Goal: Transaction & Acquisition: Purchase product/service

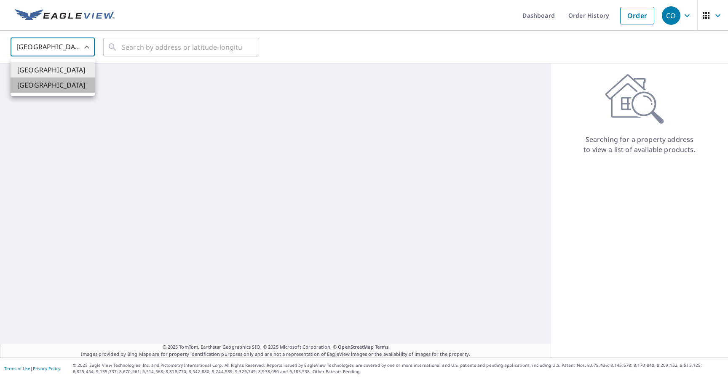
click at [72, 90] on li "[GEOGRAPHIC_DATA]" at bounding box center [53, 84] width 84 height 15
type input "CA"
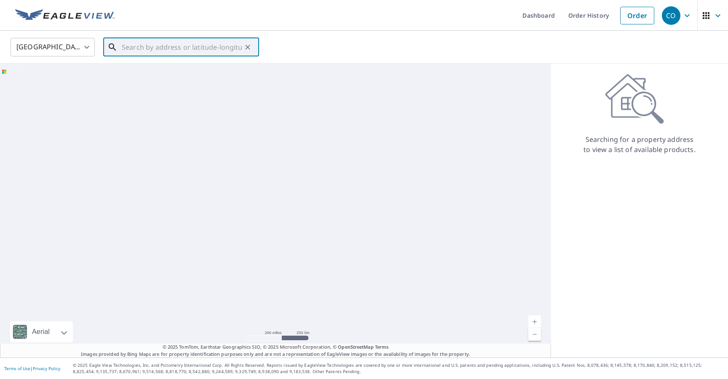
click at [144, 48] on input "text" at bounding box center [182, 47] width 120 height 24
paste input "[STREET_ADDRESS][PERSON_NAME]"
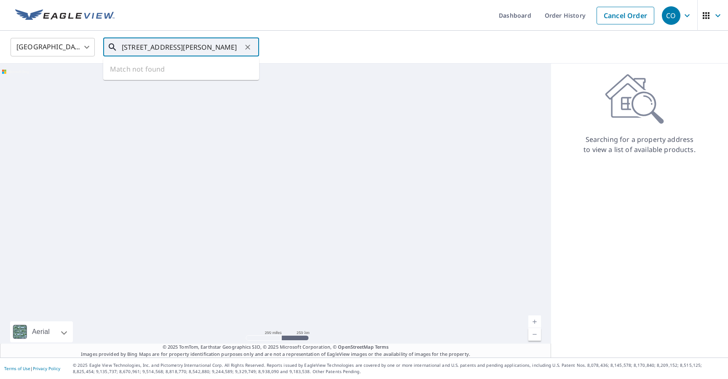
type input "[STREET_ADDRESS][PERSON_NAME]"
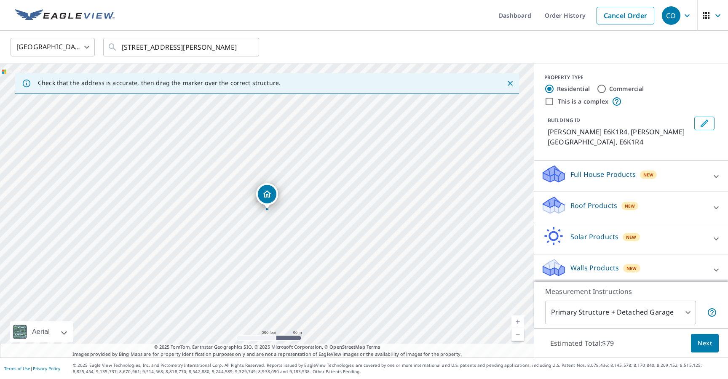
click at [576, 232] on p "Solar Products" at bounding box center [594, 237] width 48 height 10
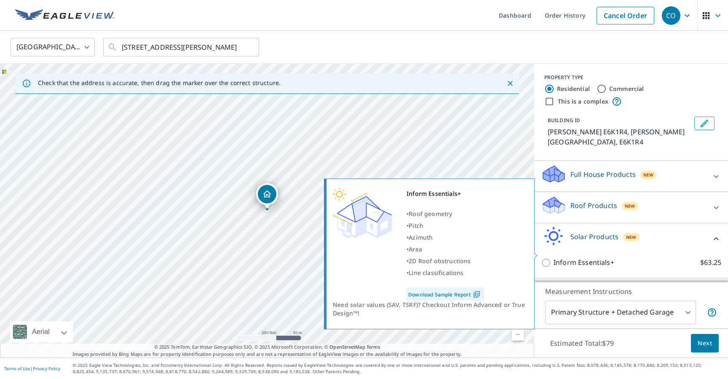
click at [585, 257] on p "Inform Essentials+" at bounding box center [583, 262] width 61 height 11
click at [553, 258] on input "Inform Essentials+ $63.25" at bounding box center [547, 263] width 13 height 10
checkbox input "true"
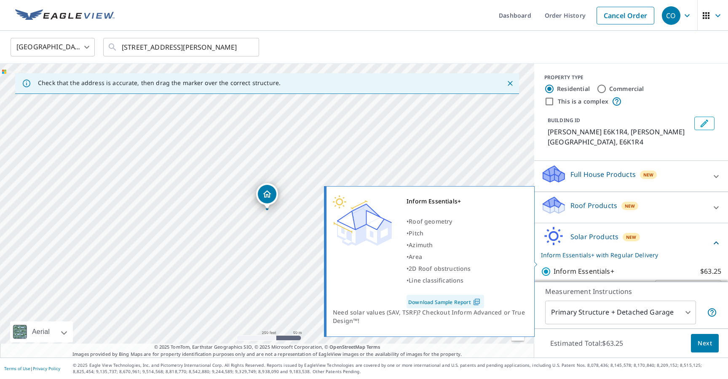
scroll to position [29, 0]
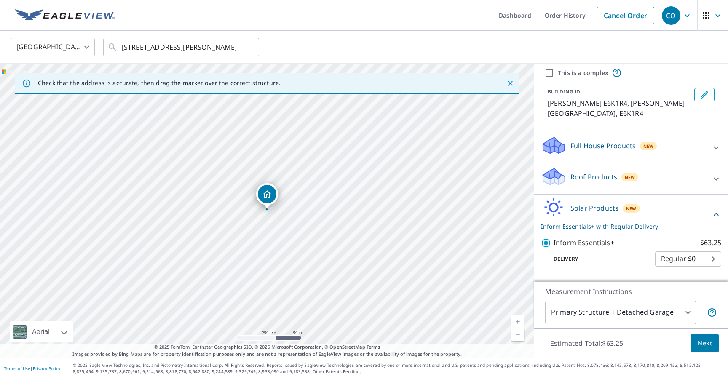
click at [715, 350] on button "Next" at bounding box center [705, 343] width 28 height 19
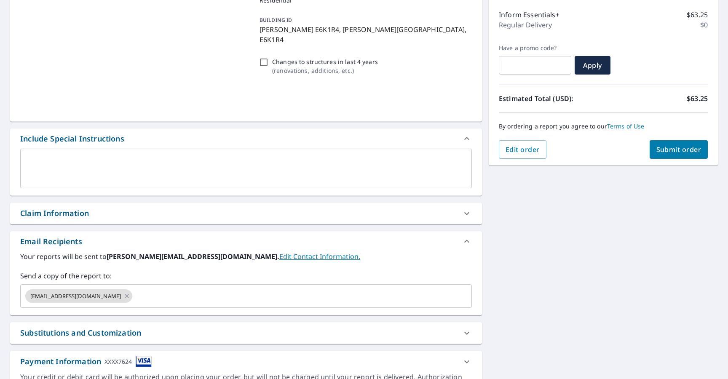
scroll to position [114, 0]
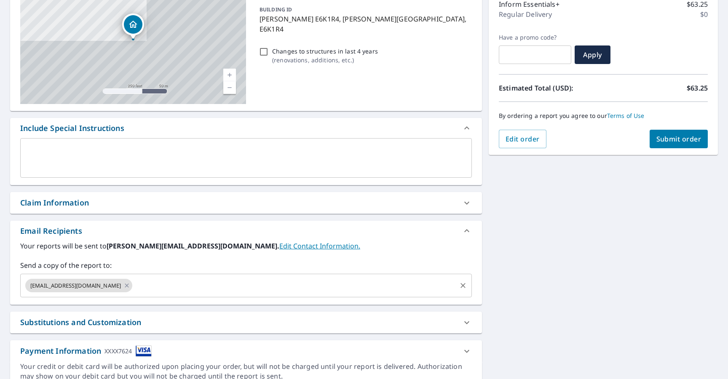
click at [133, 291] on input "text" at bounding box center [294, 286] width 322 height 16
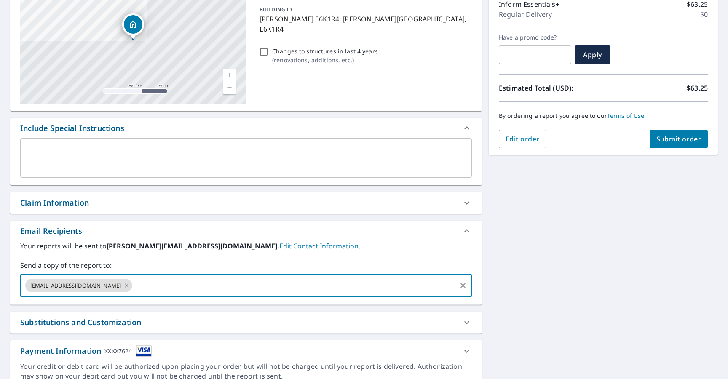
checkbox input "true"
type input "[PERSON_NAME][EMAIL_ADDRESS][PERSON_NAME][DOMAIN_NAME]"
click at [542, 270] on div "**********" at bounding box center [364, 179] width 728 height 431
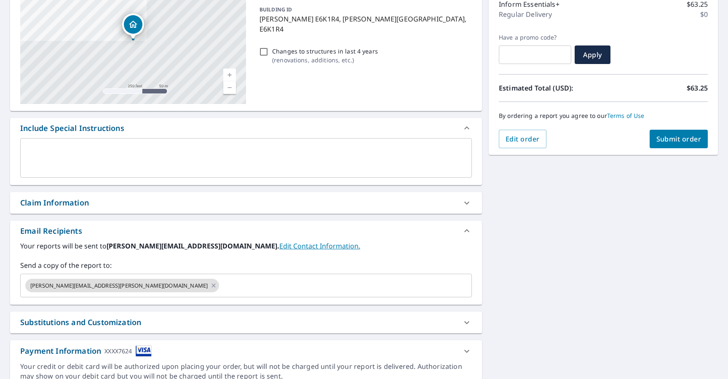
click at [665, 148] on div "Order Summary Inform Essentials+ $63.25 Regular Delivery $0 Have a promo code? …" at bounding box center [602, 63] width 229 height 184
click at [670, 144] on button "Submit order" at bounding box center [678, 139] width 59 height 19
checkbox input "true"
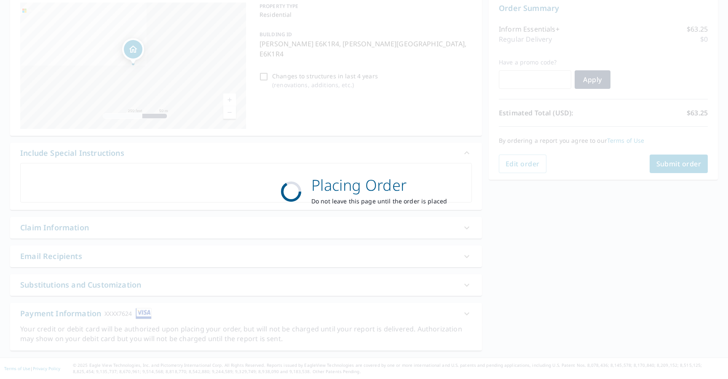
scroll to position [89, 0]
